Goal: Task Accomplishment & Management: Manage account settings

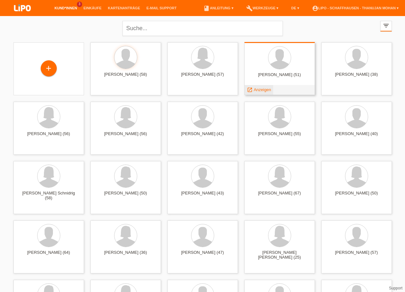
click at [258, 91] on span "Anzeigen" at bounding box center [262, 89] width 17 height 5
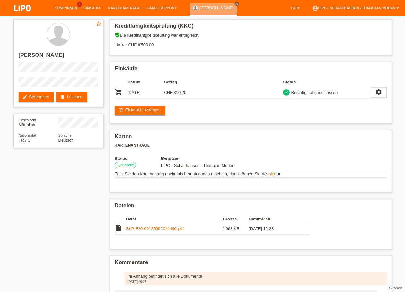
click at [17, 12] on img at bounding box center [22, 8] width 32 height 17
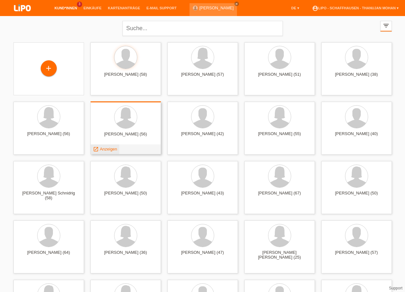
click at [111, 149] on span "Anzeigen" at bounding box center [108, 149] width 17 height 5
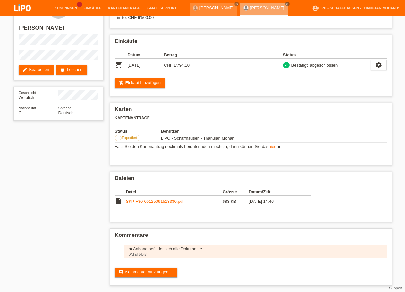
scroll to position [33, 0]
click at [150, 199] on link "SKP-F30-00125091513330.pdf" at bounding box center [155, 201] width 58 height 5
click at [31, 9] on img at bounding box center [22, 8] width 32 height 17
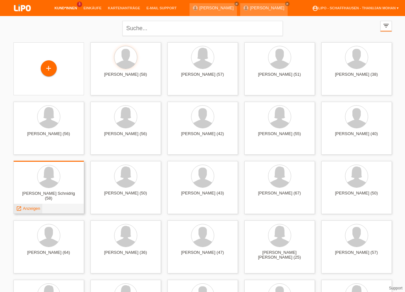
click at [29, 207] on span "Anzeigen" at bounding box center [31, 208] width 17 height 5
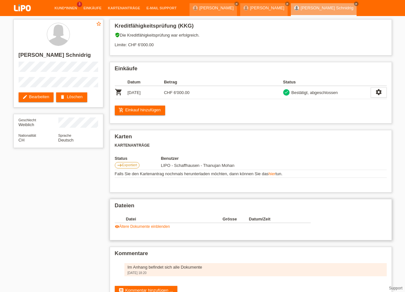
click at [148, 223] on th "Datei" at bounding box center [174, 219] width 97 height 8
click at [148, 229] on link "visibility Ältere Dokumente einblenden" at bounding box center [142, 226] width 55 height 4
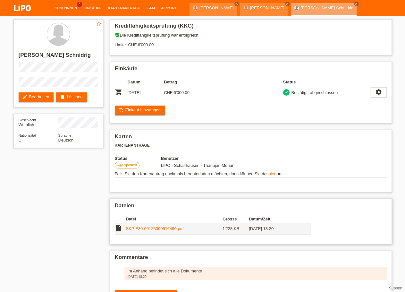
click at [148, 231] on link "SKP-F30-00125090916490.pdf" at bounding box center [155, 228] width 58 height 5
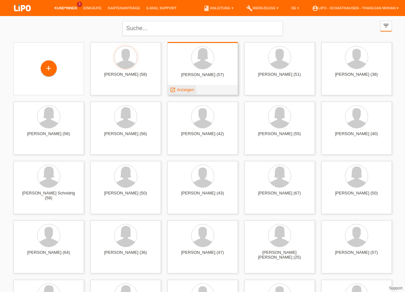
click at [189, 92] on span "Anzeigen" at bounding box center [185, 89] width 17 height 5
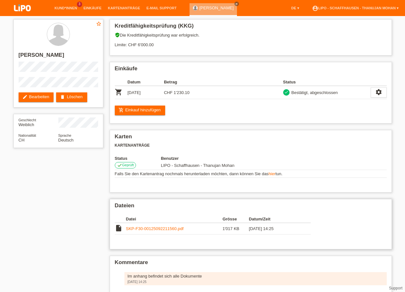
click at [156, 231] on link "SKP-F30-00125092211560.pdf" at bounding box center [155, 228] width 58 height 5
click at [26, 10] on img at bounding box center [22, 8] width 32 height 17
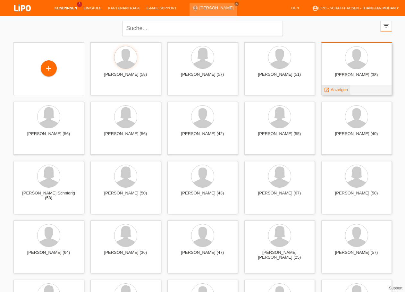
click at [340, 89] on span "Anzeigen" at bounding box center [339, 89] width 17 height 5
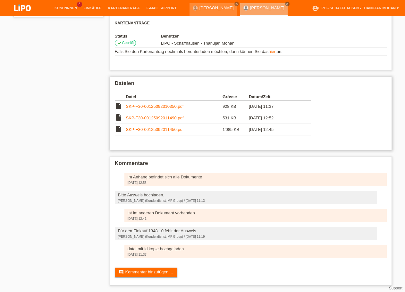
scroll to position [131, 0]
click at [166, 105] on link "SKP-F30-00125092310350.pdf" at bounding box center [155, 106] width 58 height 5
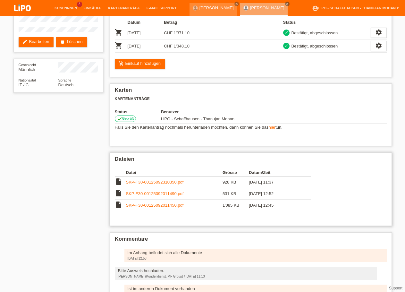
scroll to position [0, 0]
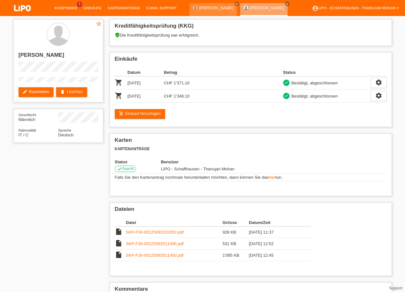
click at [20, 12] on img at bounding box center [22, 8] width 32 height 17
